Goal: Transaction & Acquisition: Purchase product/service

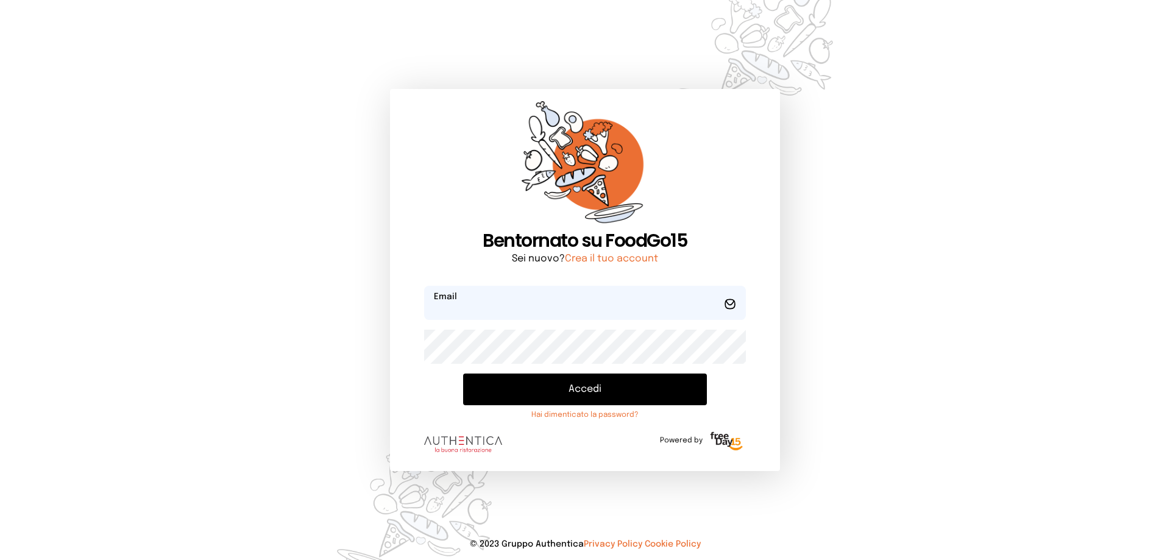
click at [479, 308] on input "email" at bounding box center [585, 303] width 322 height 34
type input "*"
type input "**********"
click at [463, 374] on button "Accedi" at bounding box center [585, 390] width 244 height 32
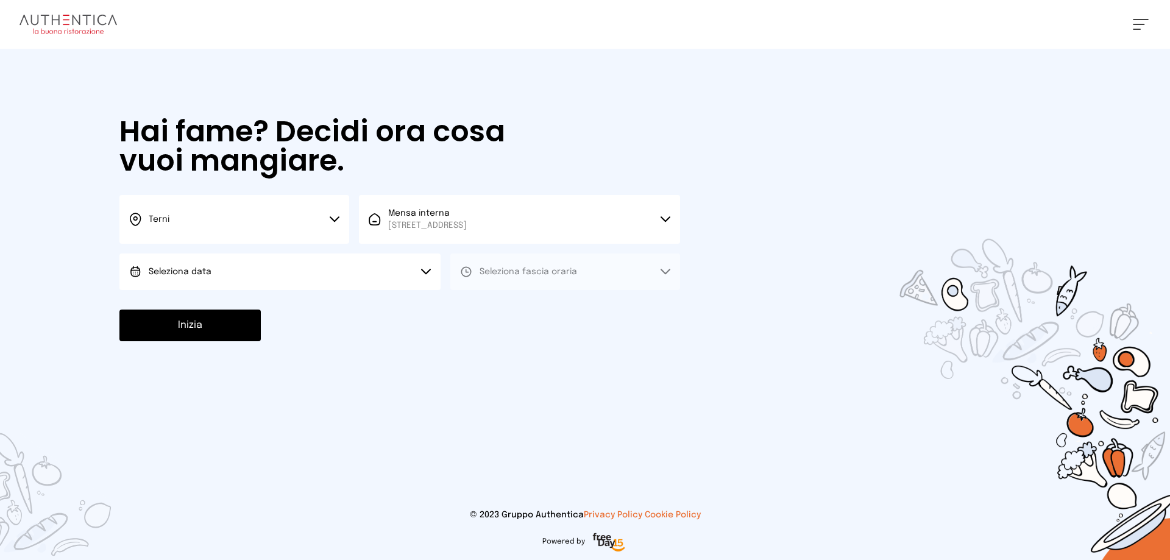
click at [187, 268] on span "Seleziona data" at bounding box center [180, 272] width 63 height 9
click at [185, 306] on span "[DATE], [DATE]" at bounding box center [179, 306] width 60 height 12
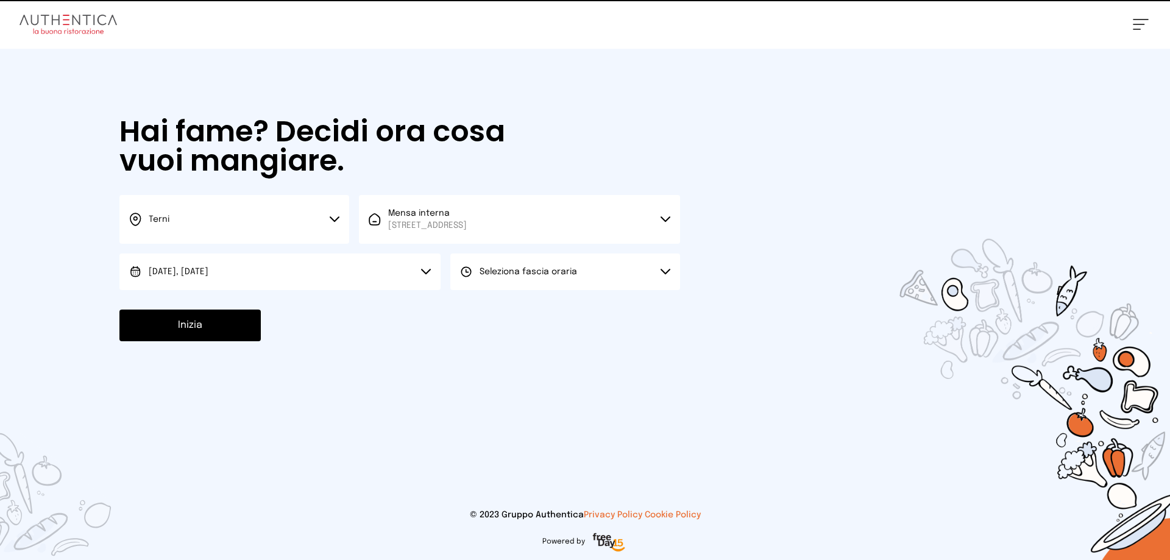
click at [503, 271] on span "Seleziona fascia oraria" at bounding box center [529, 272] width 98 height 9
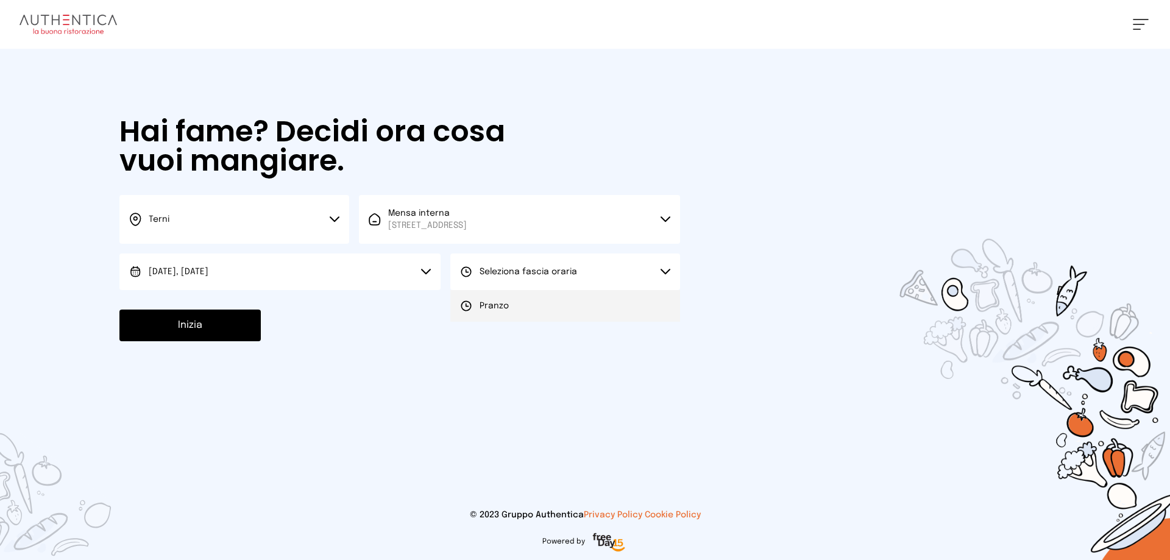
drag, startPoint x: 500, startPoint y: 307, endPoint x: 485, endPoint y: 309, distance: 15.3
click at [499, 307] on span "Pranzo" at bounding box center [494, 306] width 29 height 12
click at [180, 329] on button "Inizia" at bounding box center [189, 326] width 141 height 32
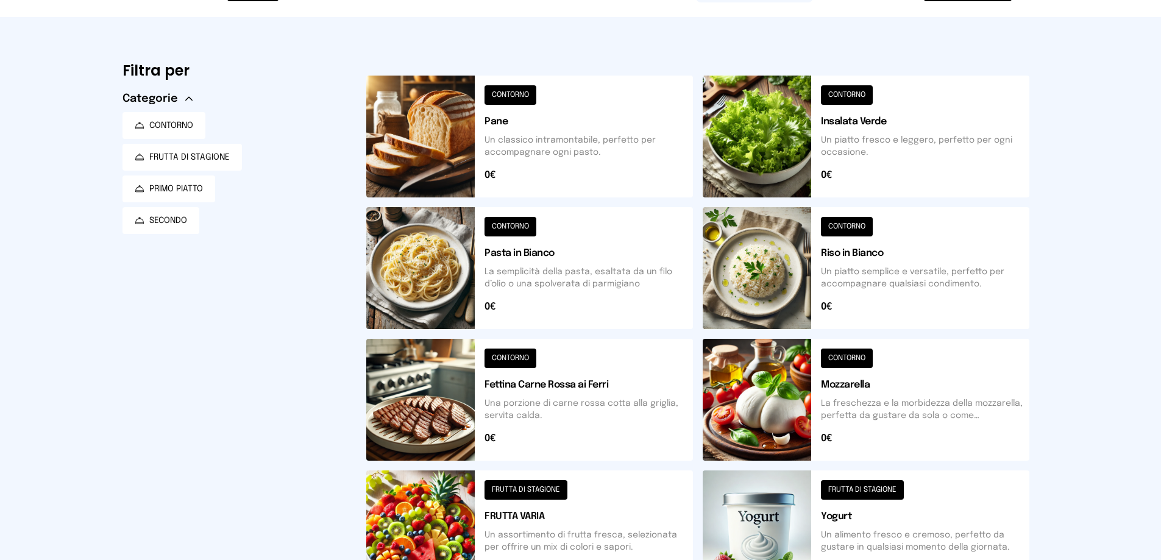
scroll to position [290, 0]
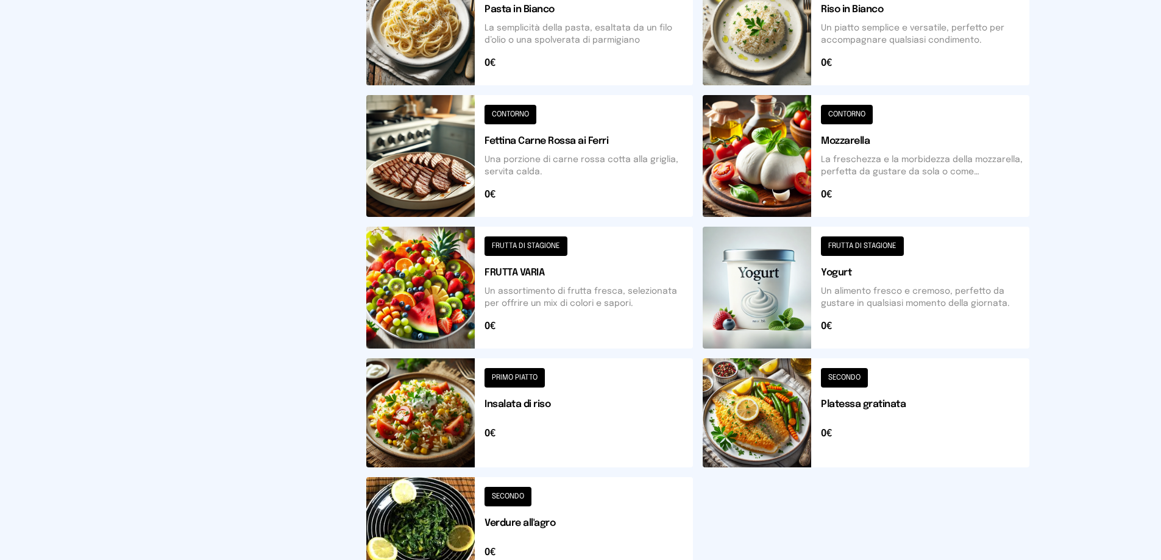
click at [753, 399] on button at bounding box center [866, 412] width 327 height 109
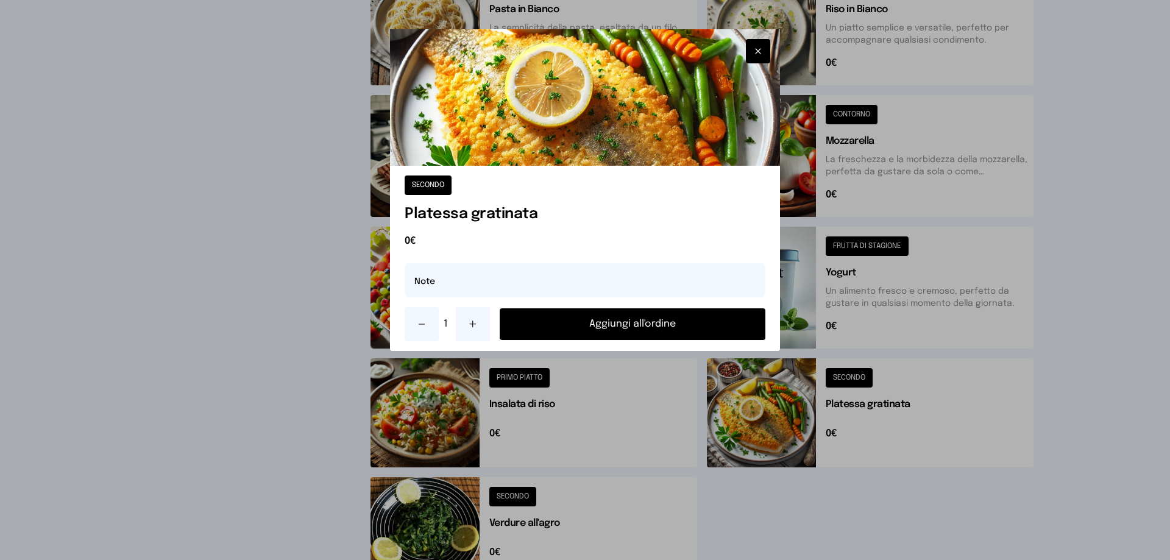
click at [612, 325] on button "Aggiungi all'ordine" at bounding box center [633, 324] width 266 height 32
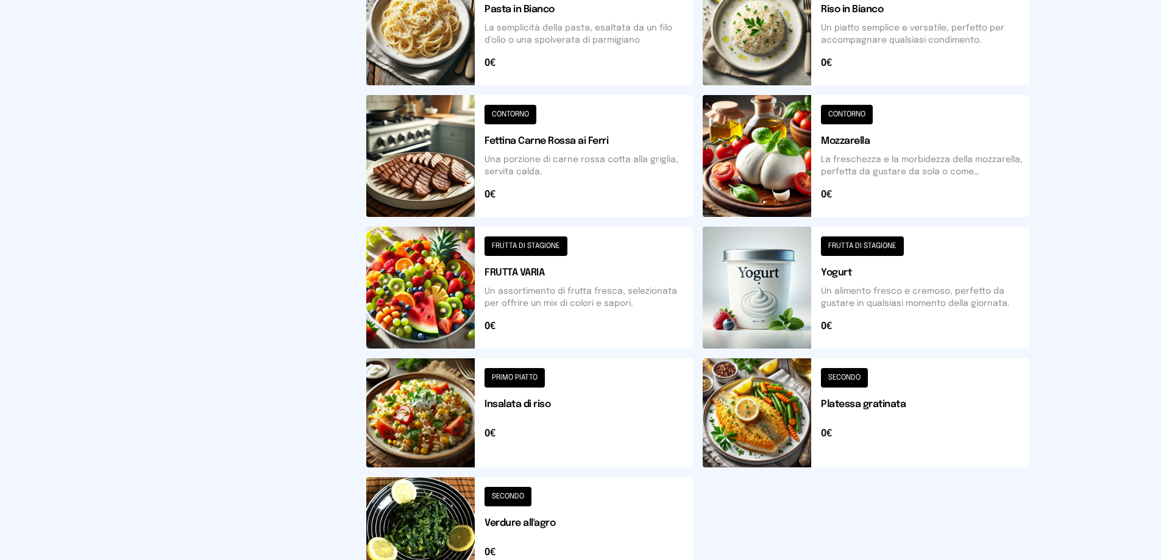
click at [512, 516] on button at bounding box center [529, 526] width 327 height 98
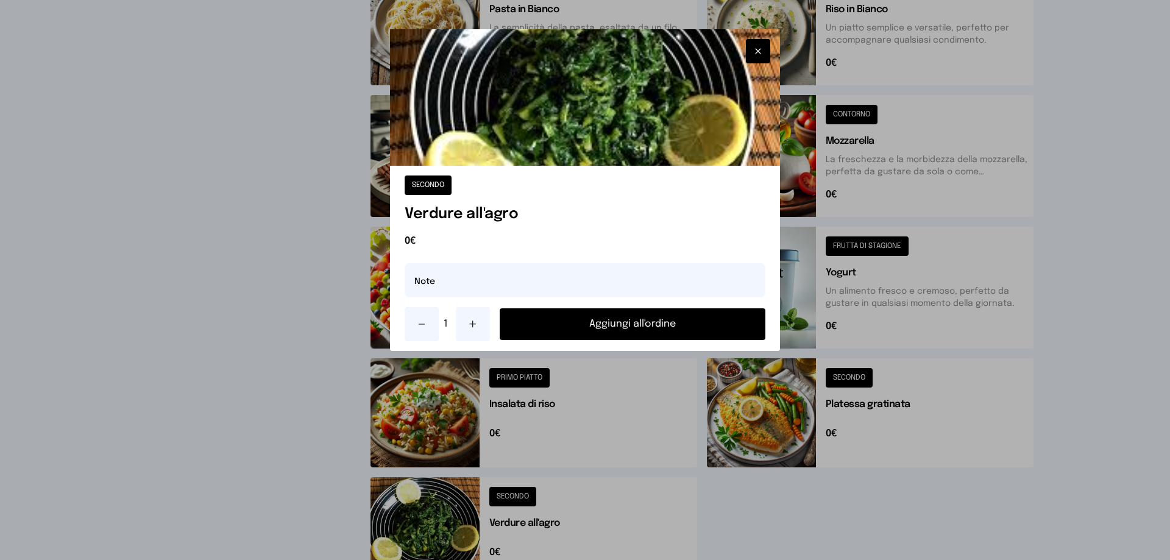
click at [561, 316] on button "Aggiungi all'ordine" at bounding box center [633, 324] width 266 height 32
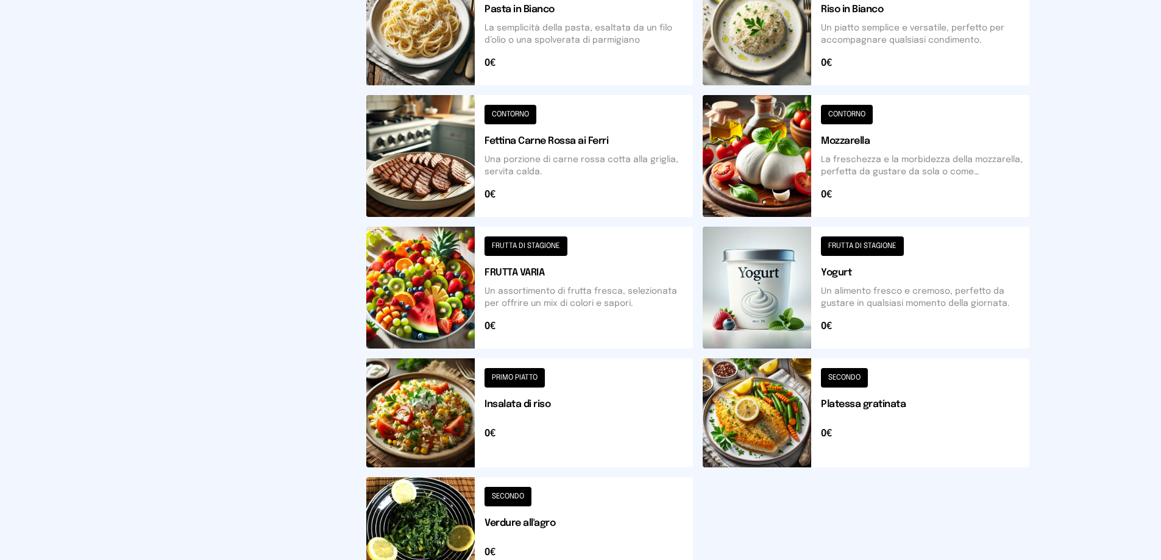
click at [813, 297] on button at bounding box center [866, 288] width 327 height 122
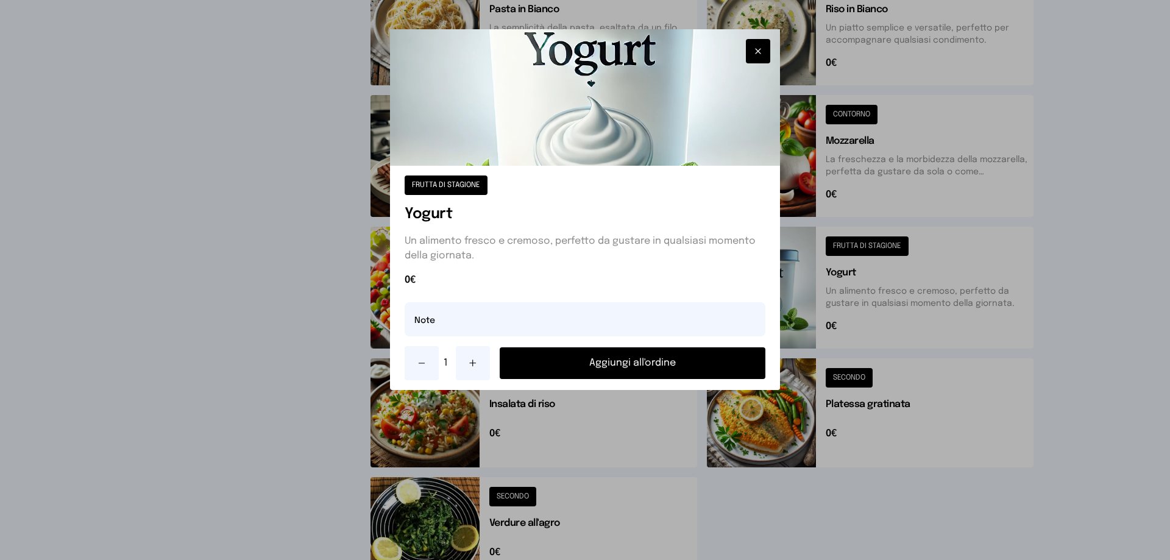
click at [659, 357] on button "Aggiungi all'ordine" at bounding box center [633, 363] width 266 height 32
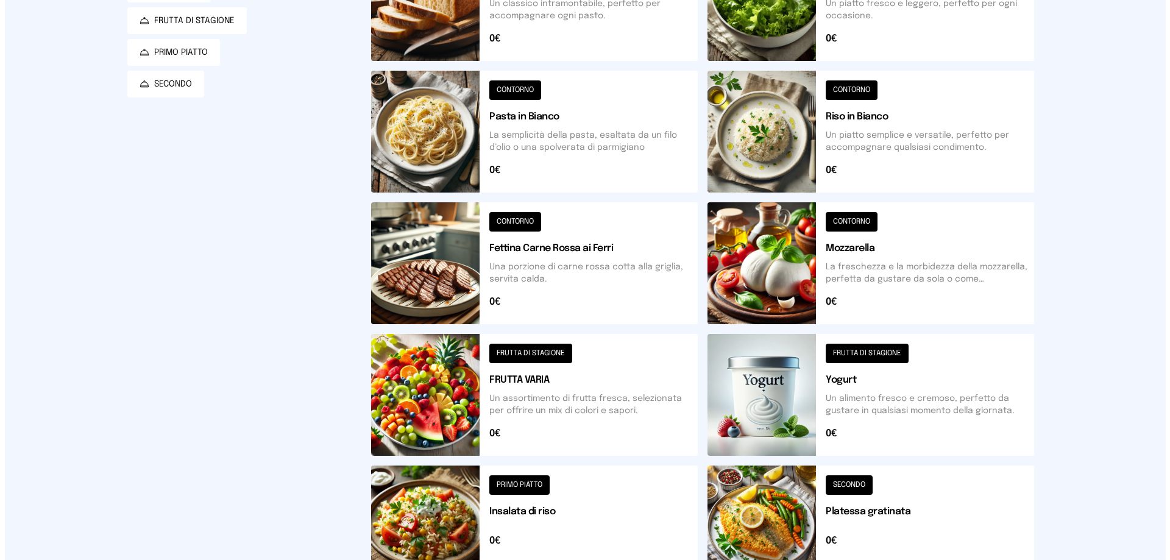
scroll to position [0, 0]
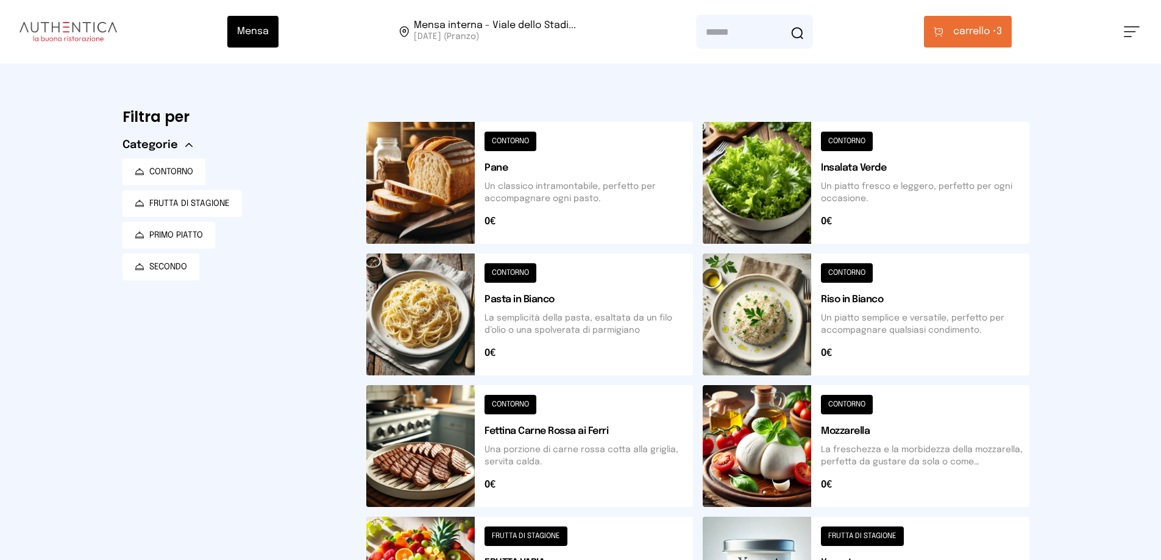
click at [951, 43] on button "carrello • 3" at bounding box center [968, 32] width 88 height 32
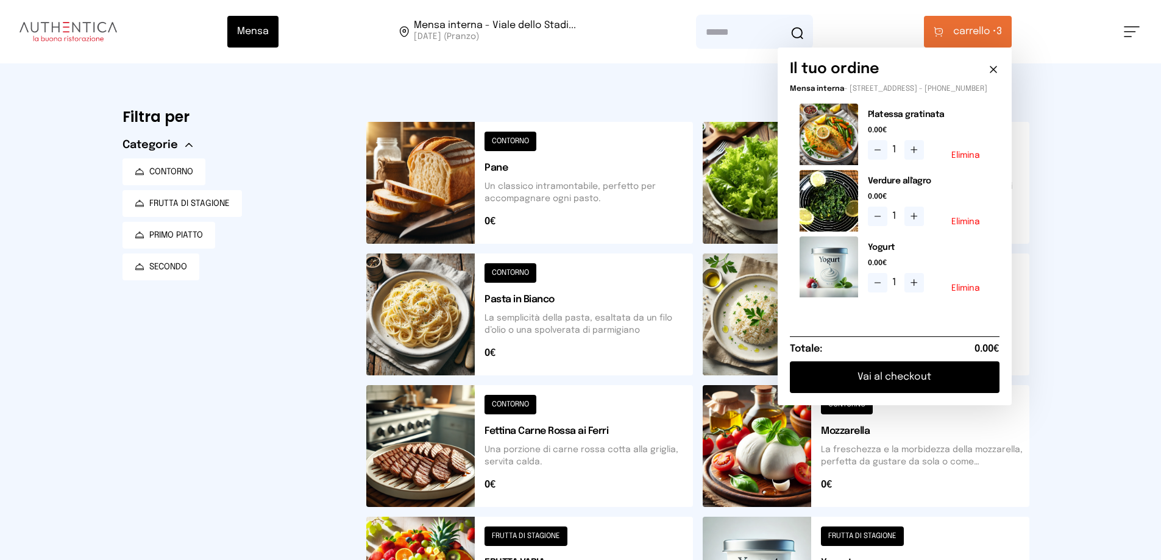
click at [864, 389] on button "Vai al checkout" at bounding box center [895, 377] width 210 height 32
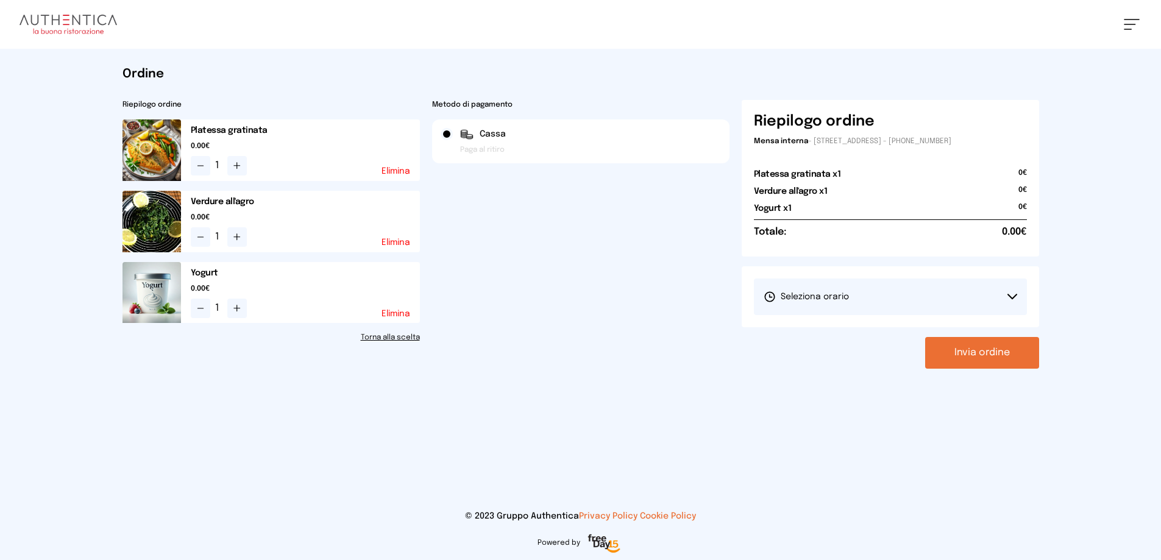
click at [799, 293] on span "Seleziona orario" at bounding box center [806, 297] width 85 height 12
click at [779, 338] on li "1° Turno (13:00 - 15:00)" at bounding box center [890, 331] width 273 height 32
click at [970, 348] on button "Invia ordine" at bounding box center [982, 353] width 114 height 32
